Goal: Transaction & Acquisition: Book appointment/travel/reservation

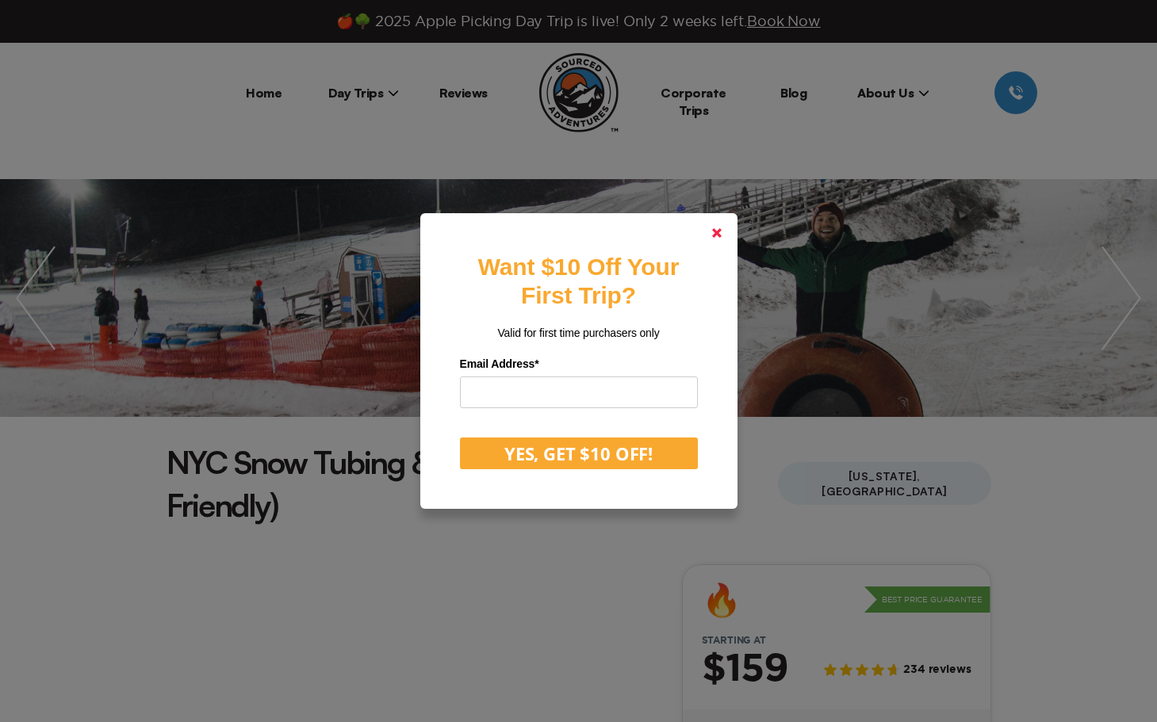
click at [716, 232] on polygon at bounding box center [717, 233] width 10 height 10
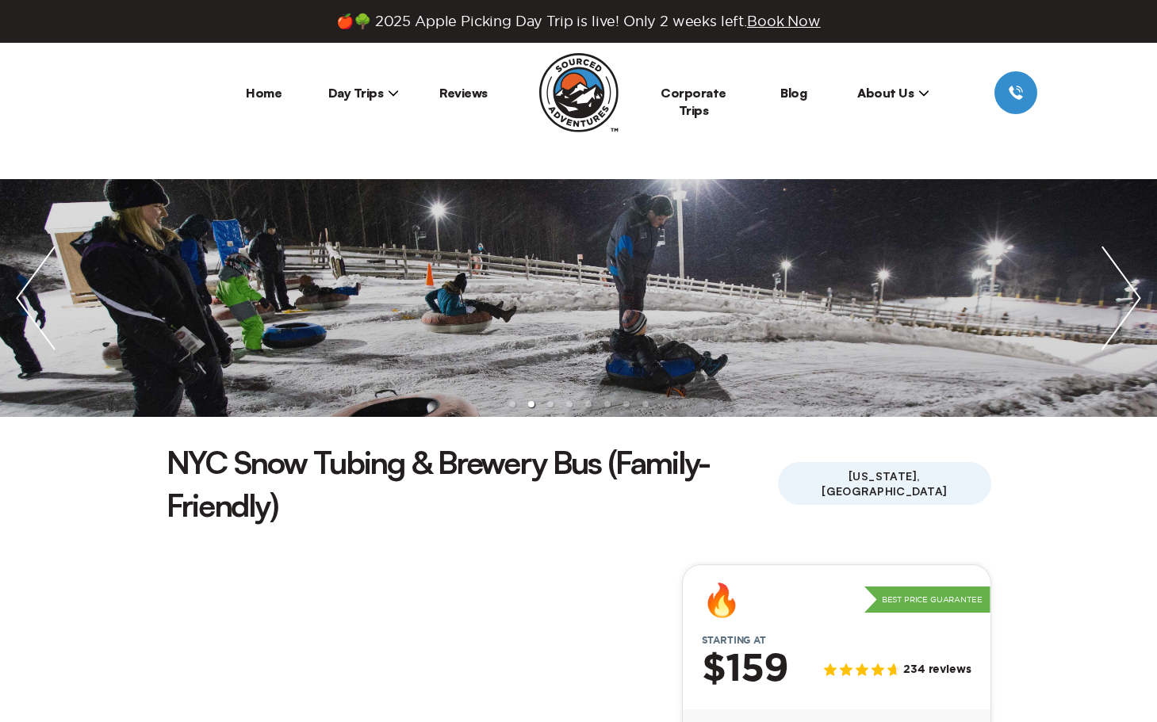
click at [785, 21] on span "Book Now" at bounding box center [784, 20] width 74 height 15
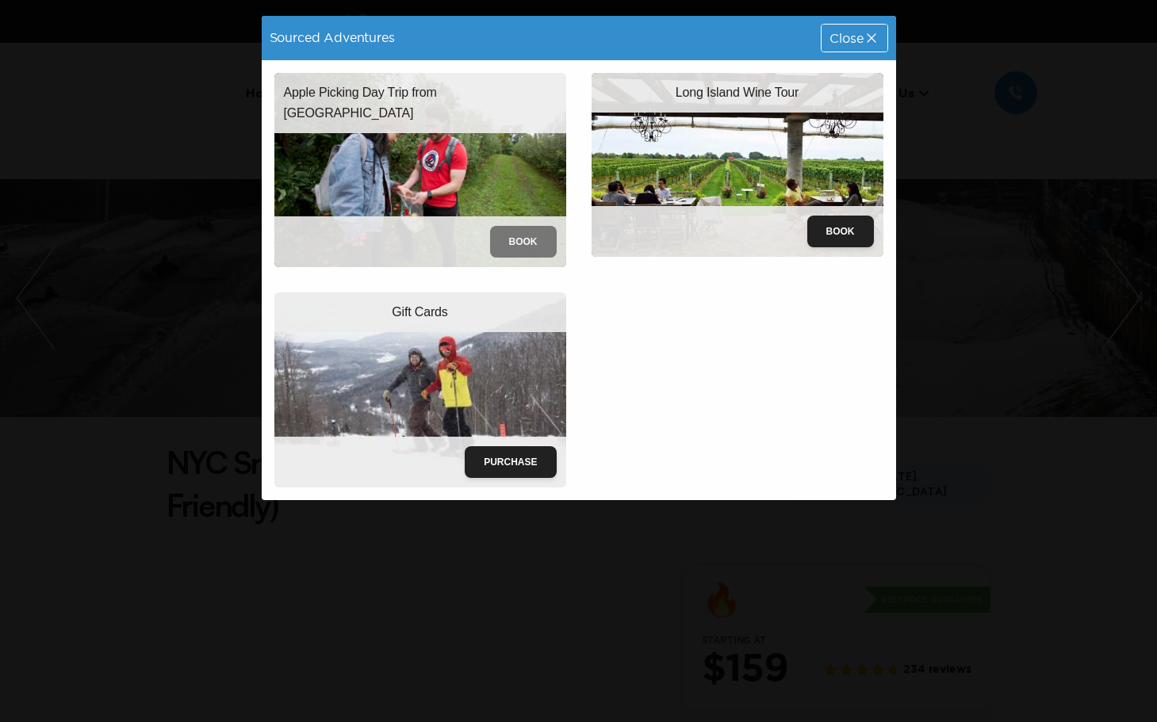
click at [539, 233] on button "Book" at bounding box center [523, 242] width 67 height 32
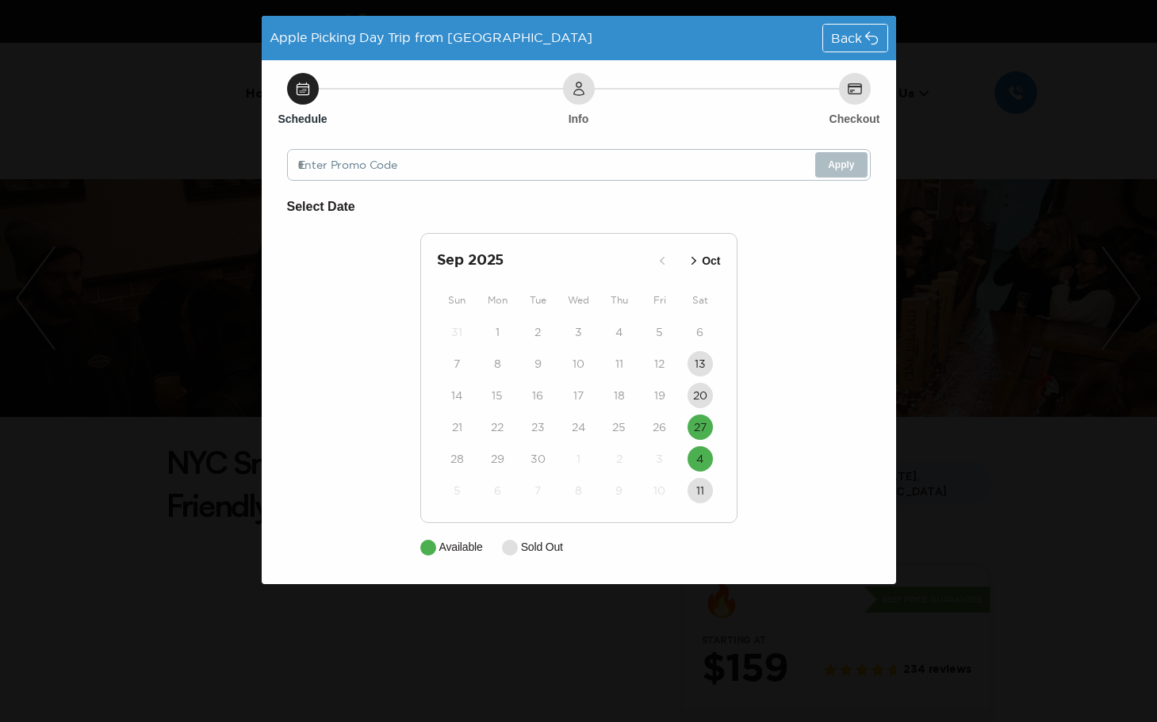
click at [868, 41] on icon at bounding box center [871, 38] width 16 height 16
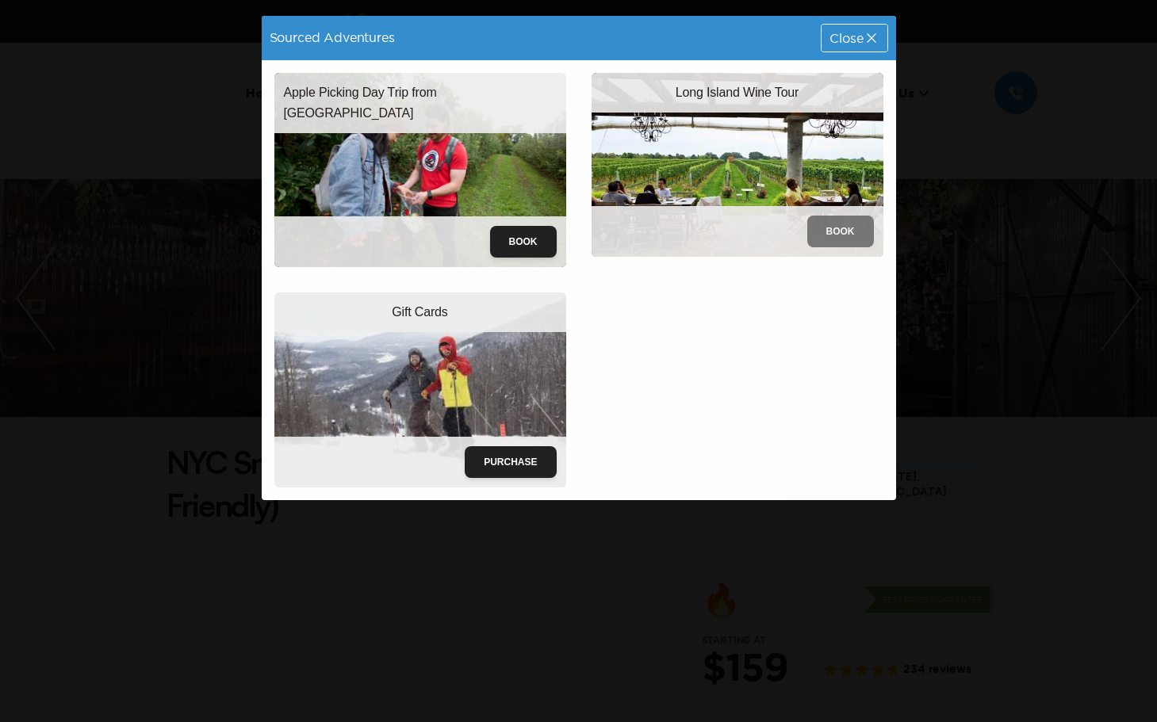
click at [830, 232] on button "Book" at bounding box center [840, 232] width 67 height 32
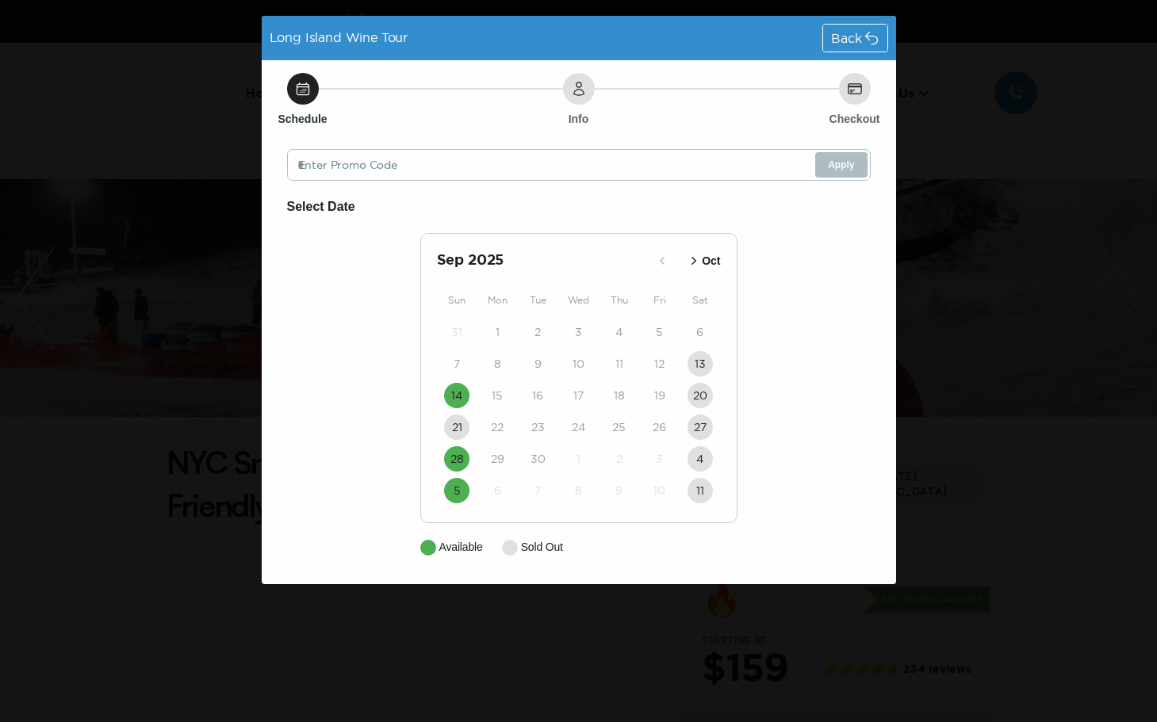
click at [860, 40] on span "Back" at bounding box center [846, 38] width 30 height 13
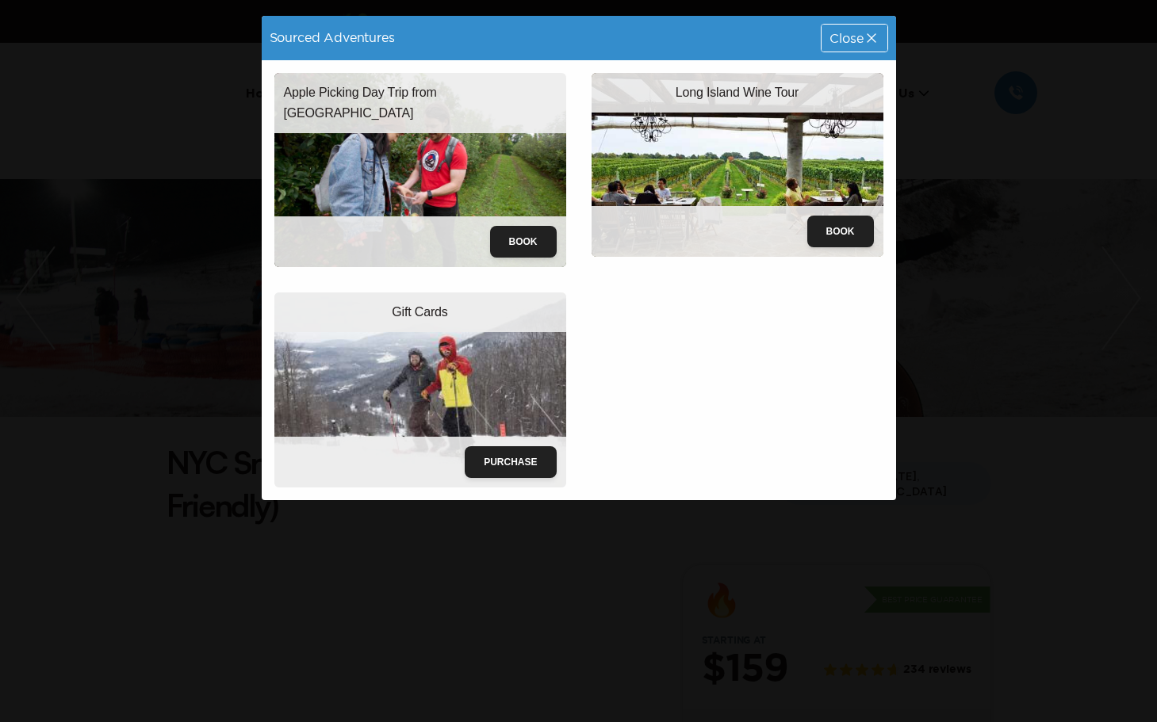
click at [145, 209] on div "Sourced Adventures Close Apple Picking Day Trip from [GEOGRAPHIC_DATA] Book Lon…" at bounding box center [578, 361] width 1157 height 722
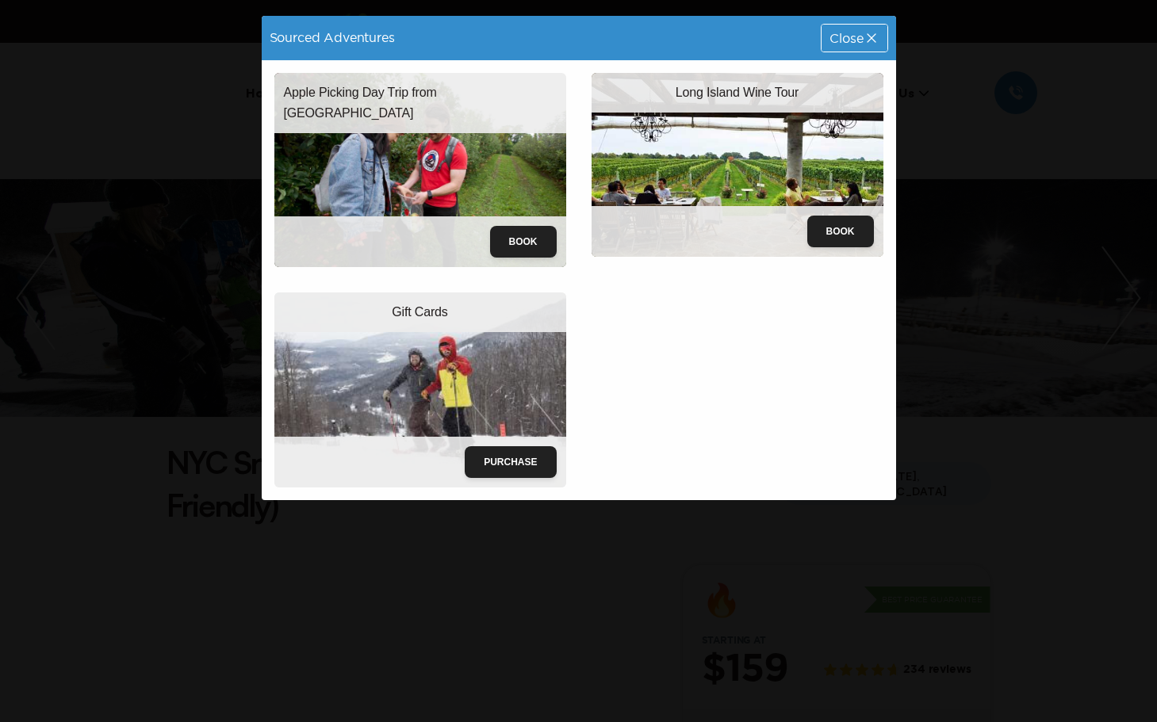
click at [855, 44] on span "Close" at bounding box center [845, 38] width 33 height 13
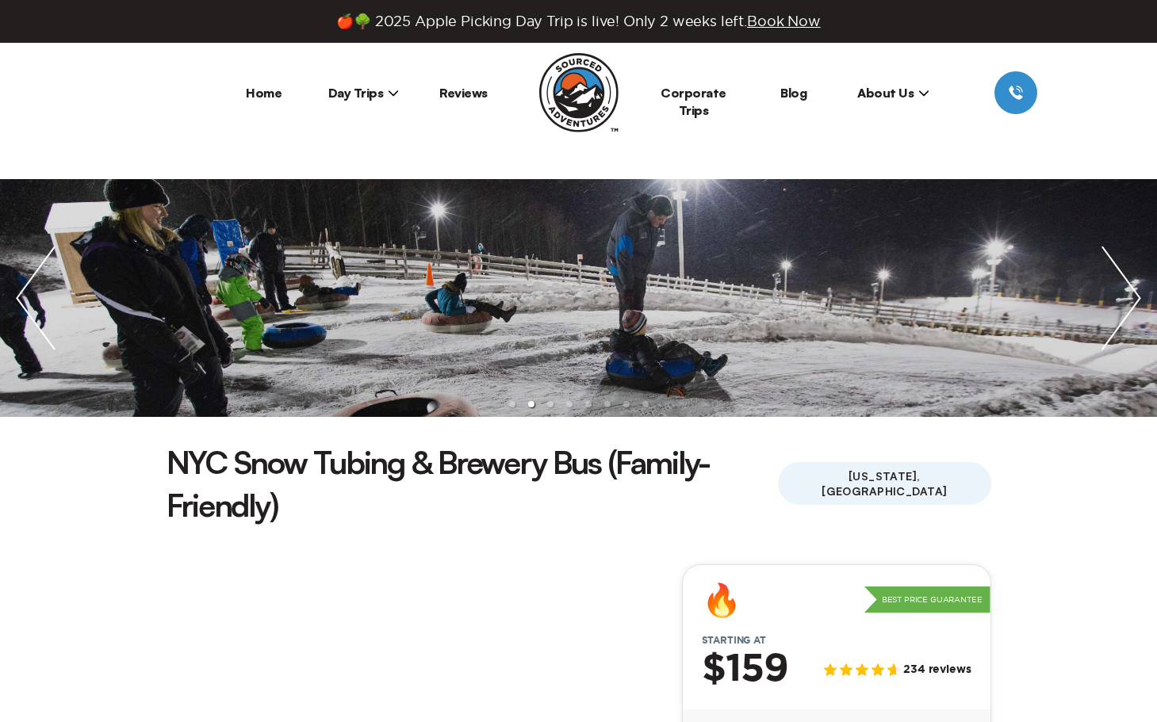
click at [372, 96] on span "Day Trips" at bounding box center [363, 93] width 71 height 16
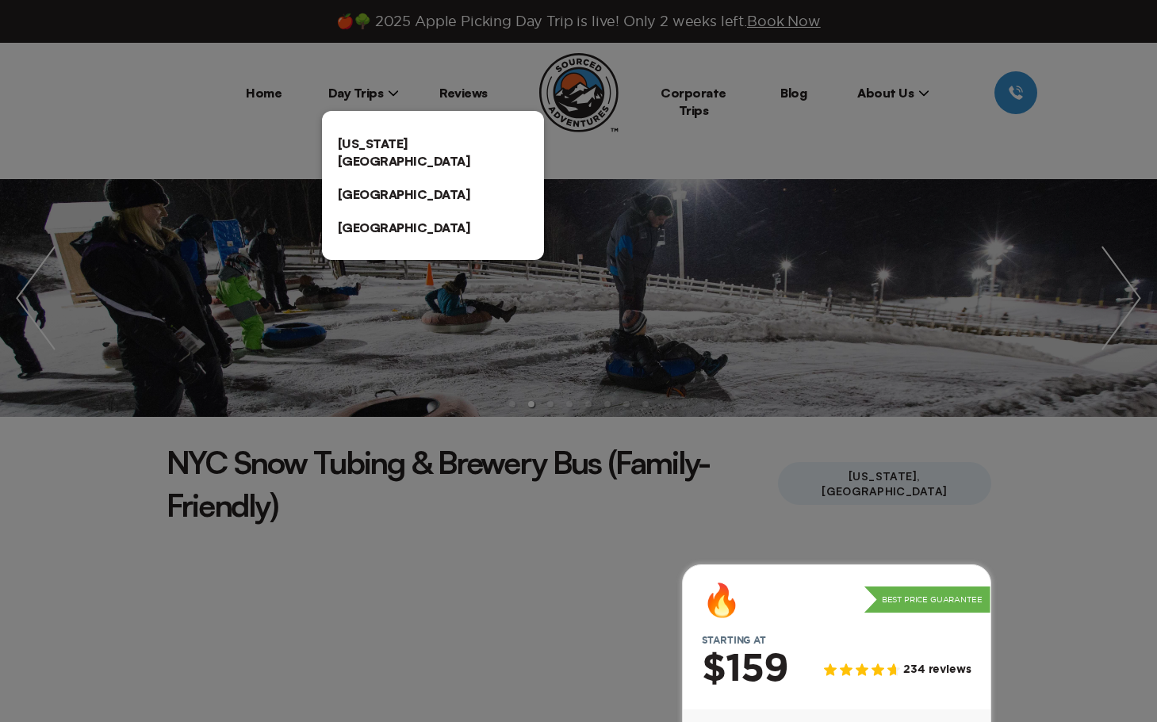
click at [363, 140] on link "[US_STATE][GEOGRAPHIC_DATA]" at bounding box center [433, 152] width 222 height 51
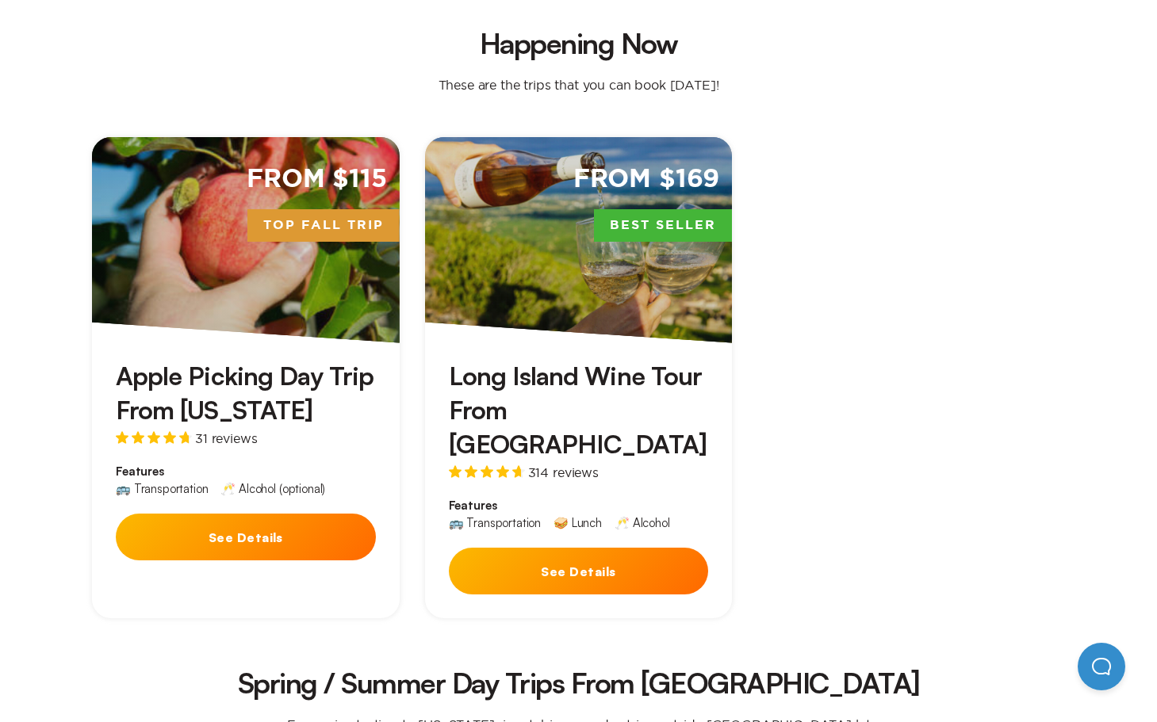
scroll to position [449, 0]
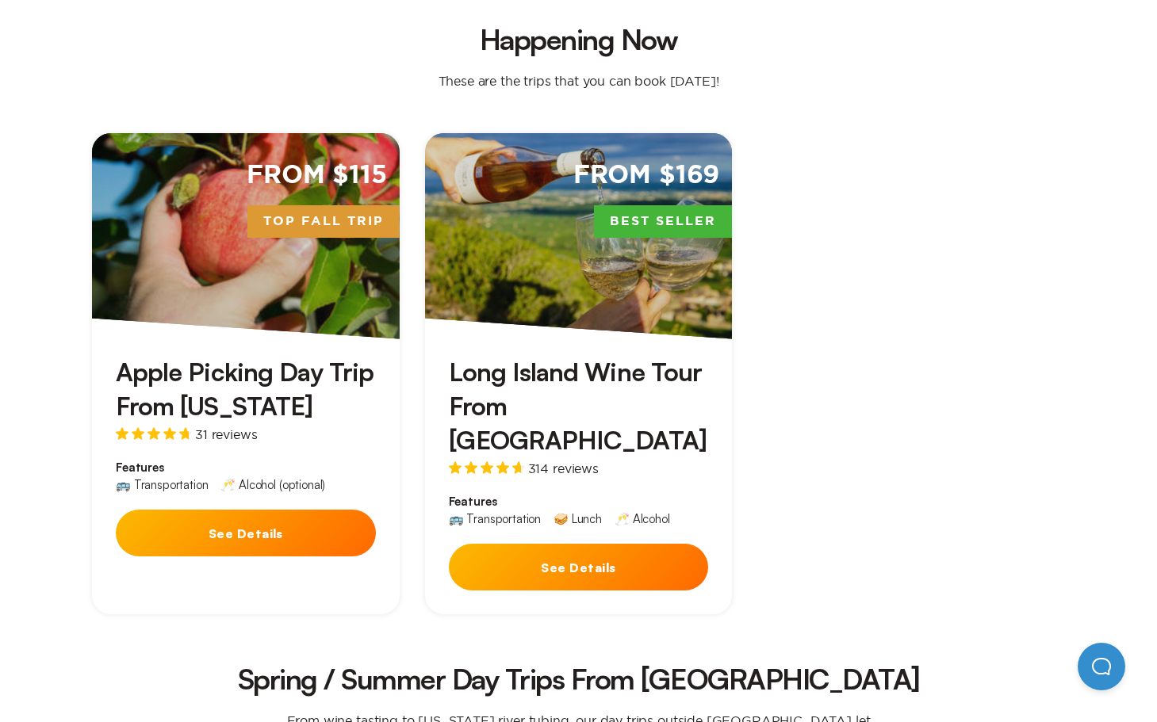
click at [318, 510] on button "See Details" at bounding box center [246, 533] width 260 height 47
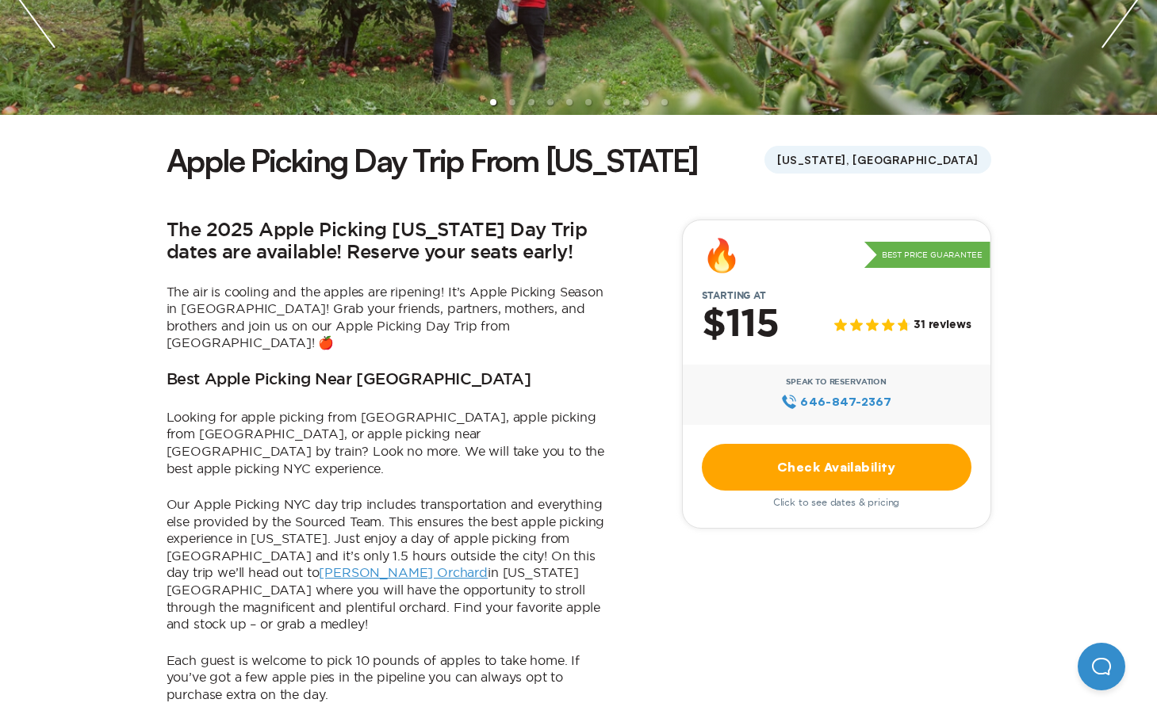
scroll to position [308, 0]
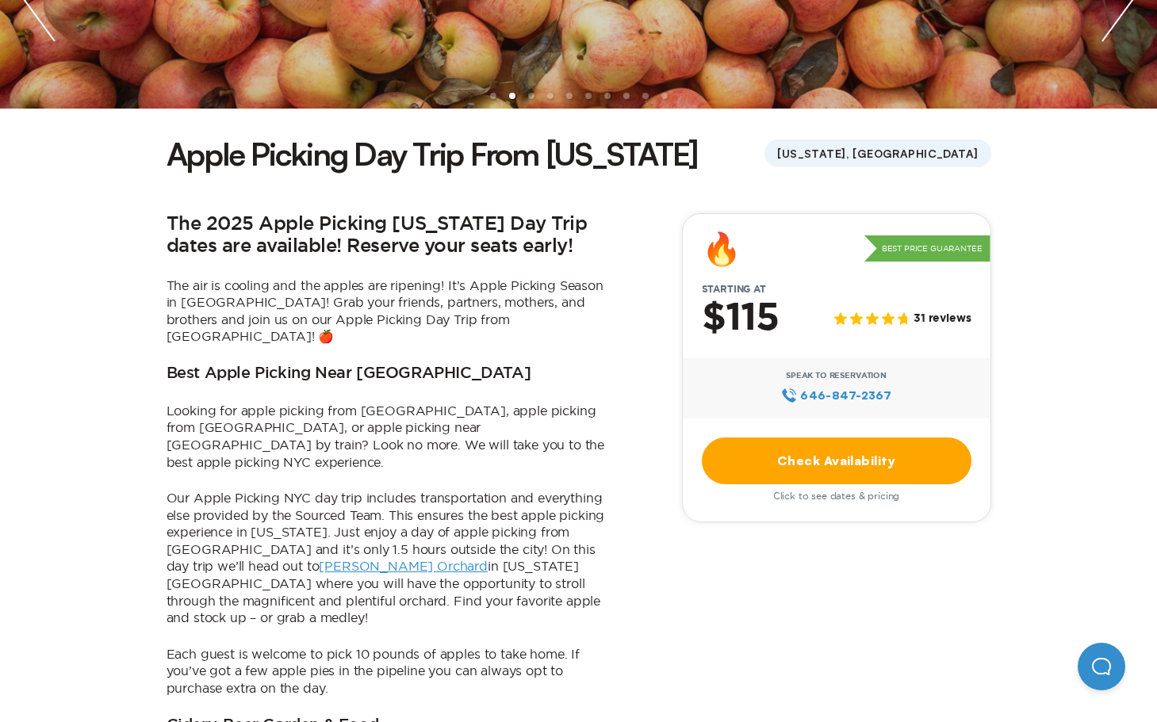
click at [844, 444] on link "Check Availability" at bounding box center [837, 461] width 270 height 47
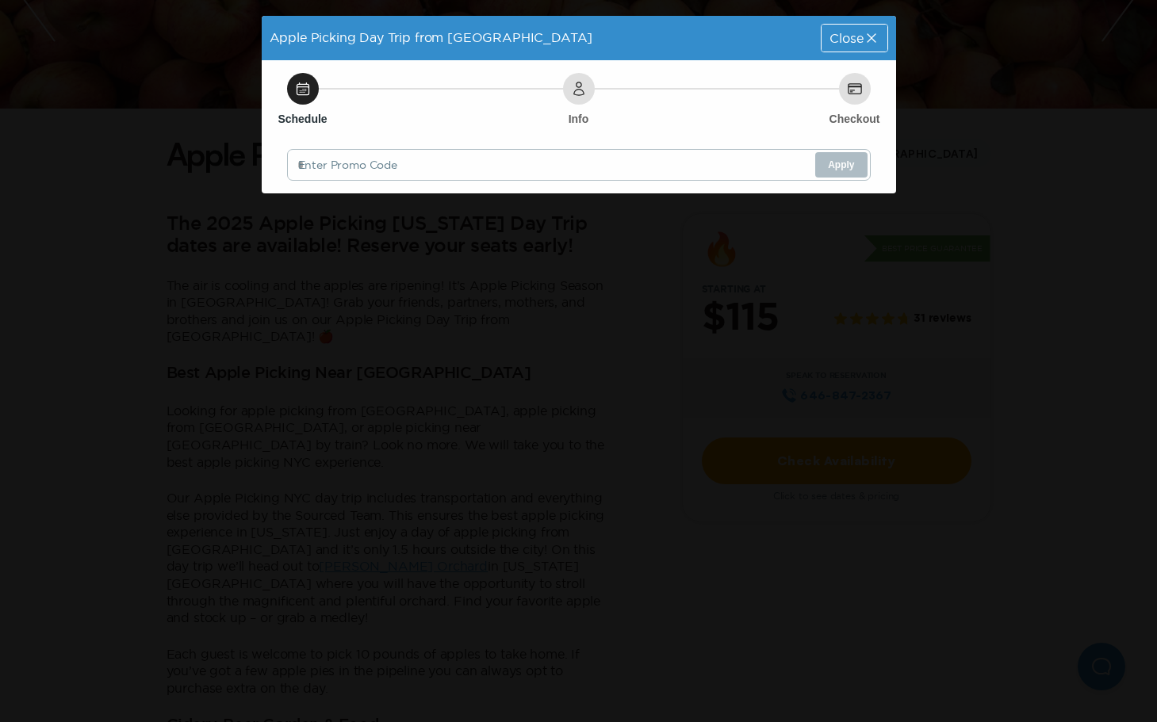
scroll to position [0, 0]
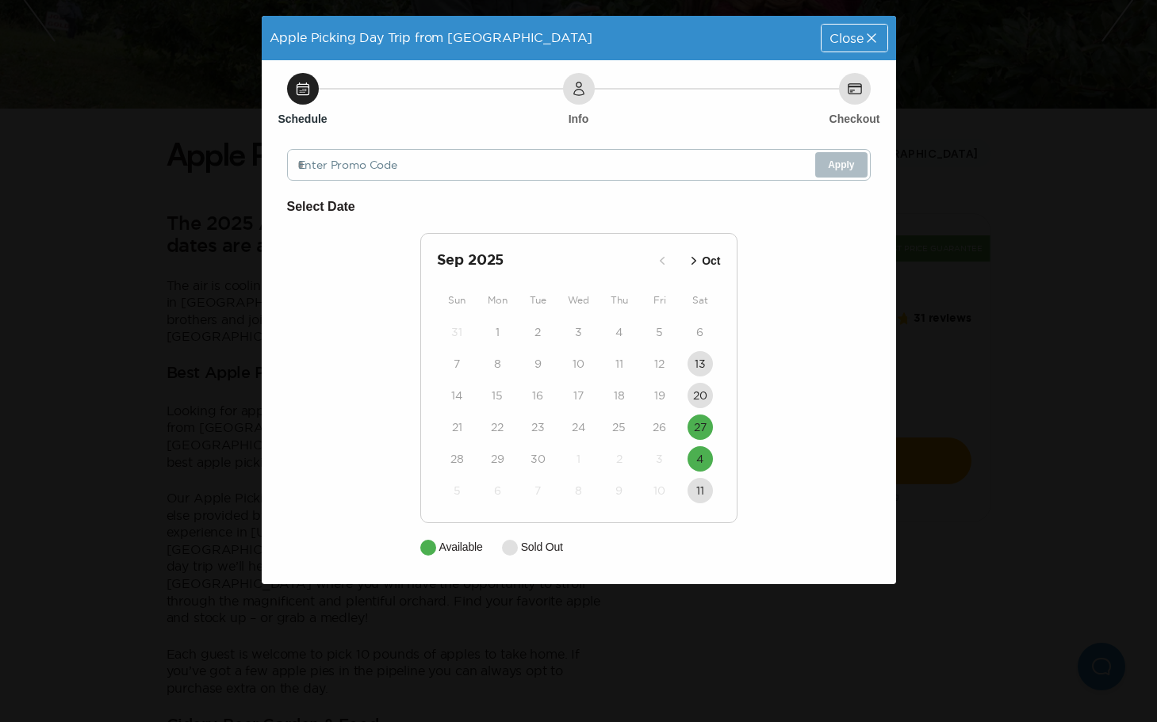
click at [859, 42] on span "Close" at bounding box center [845, 38] width 33 height 13
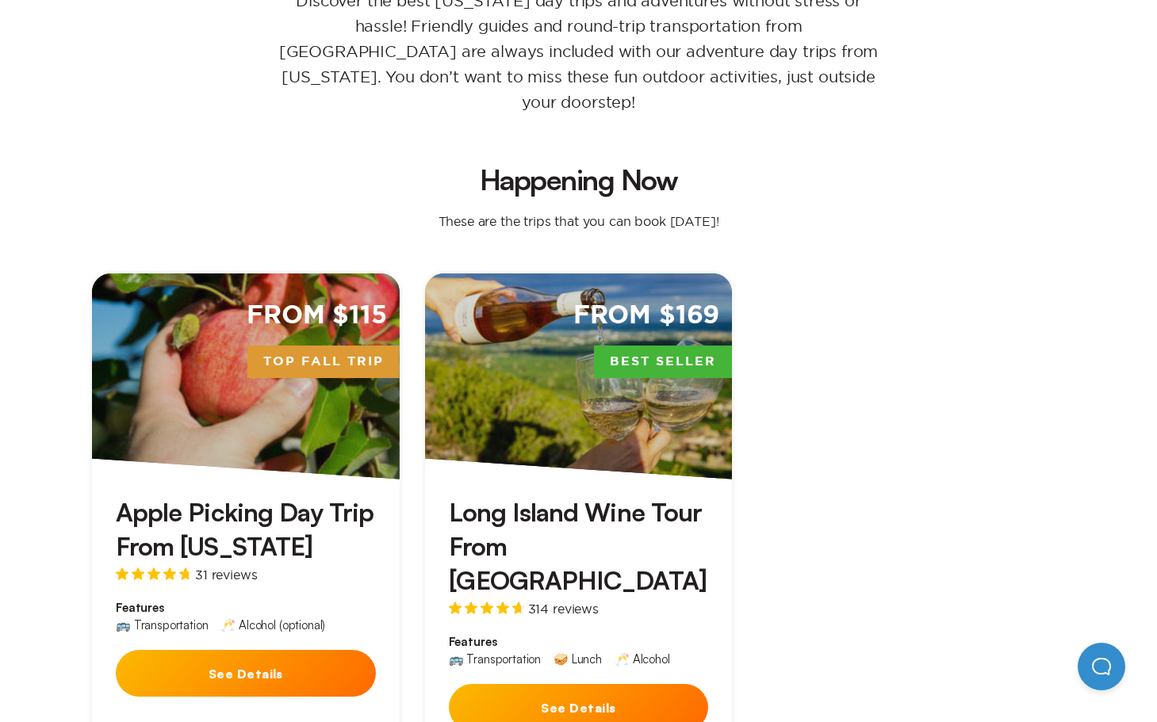
scroll to position [449, 0]
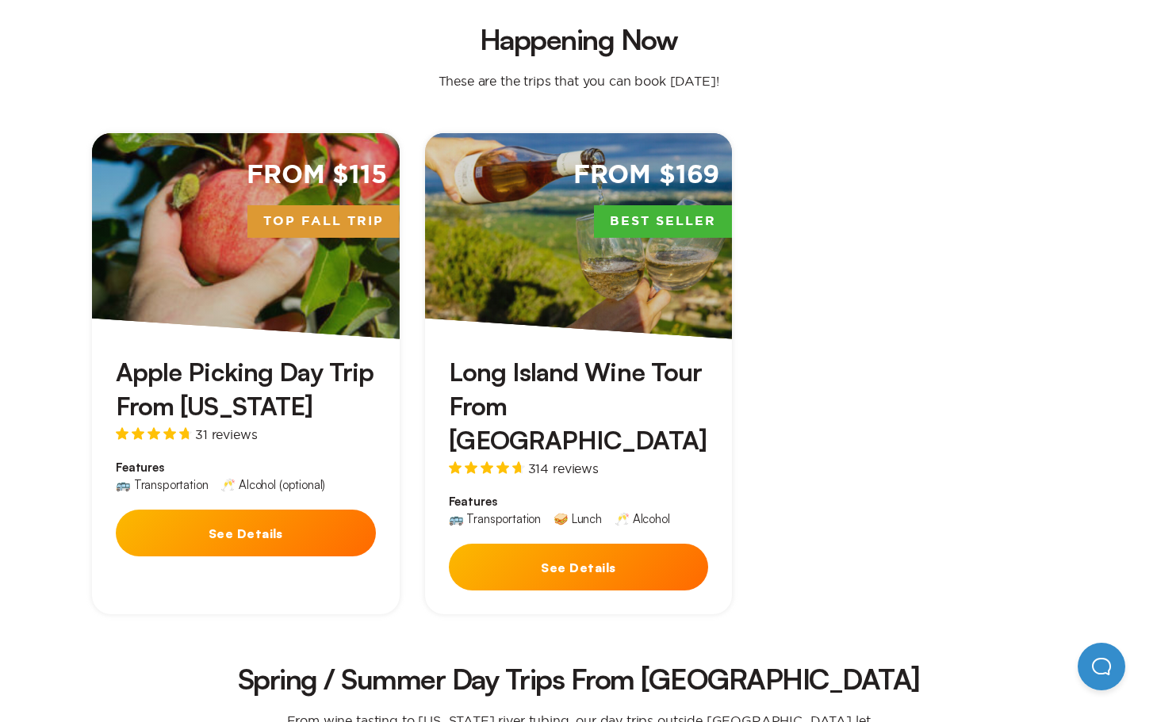
click at [552, 544] on button "See Details" at bounding box center [579, 567] width 260 height 47
